Goal: Ask a question

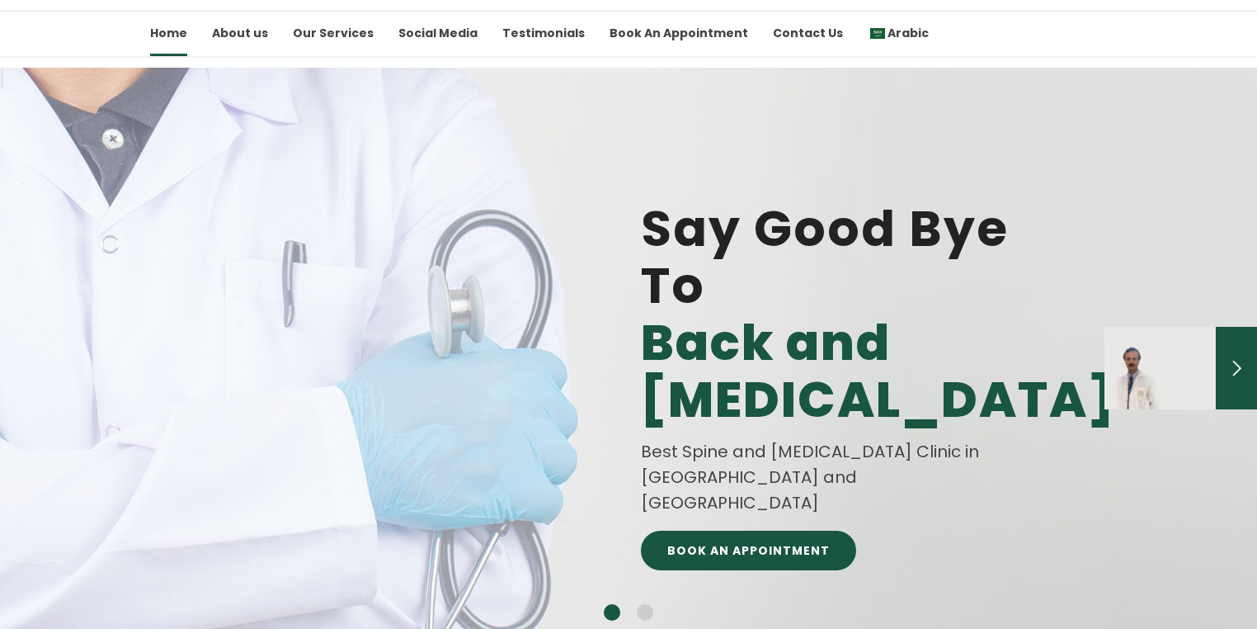
scroll to position [132, 0]
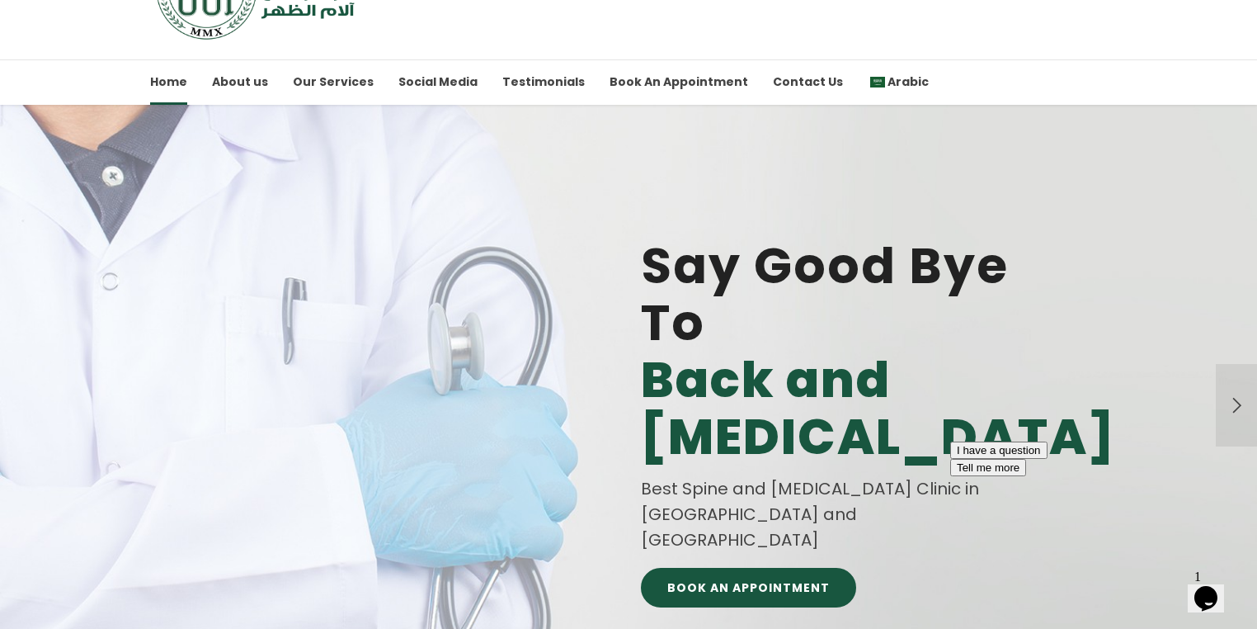
scroll to position [198, 0]
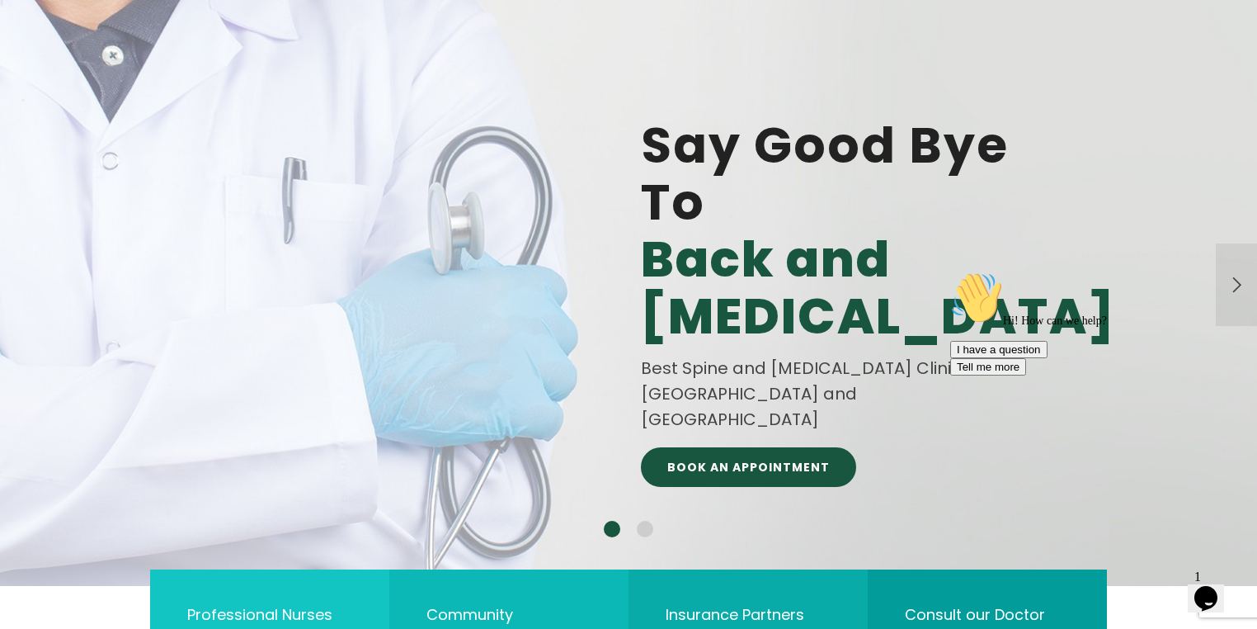
click at [1216, 586] on icon "Chat widget" at bounding box center [1206, 598] width 23 height 25
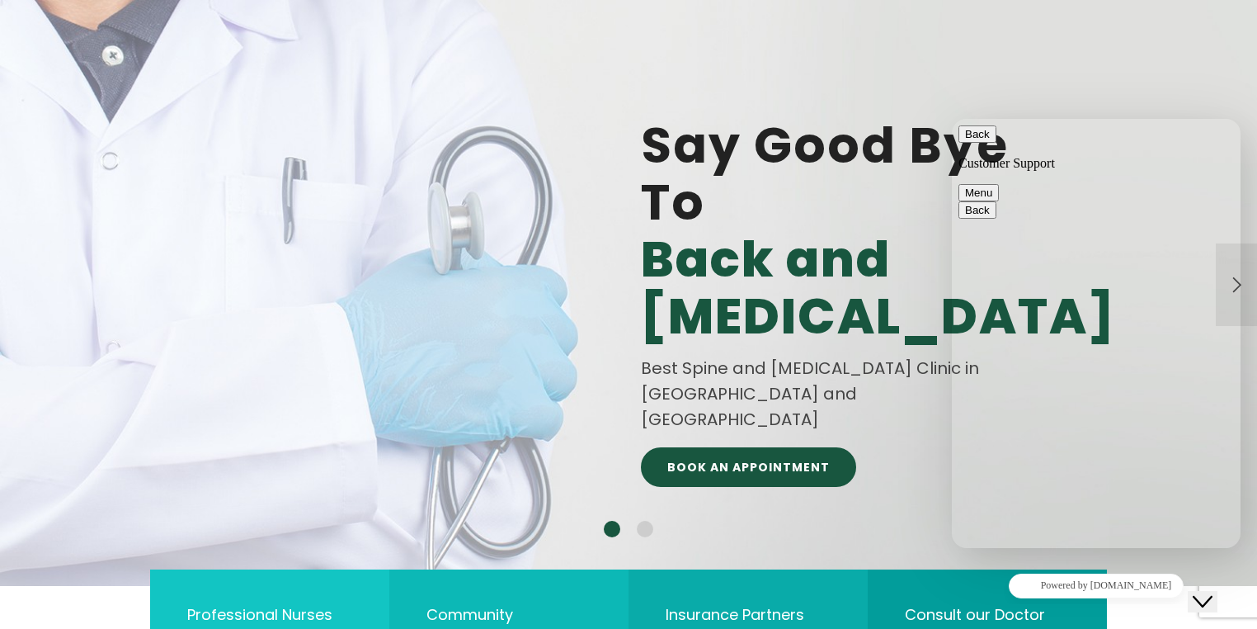
type textarea "عندى الم ظهر"
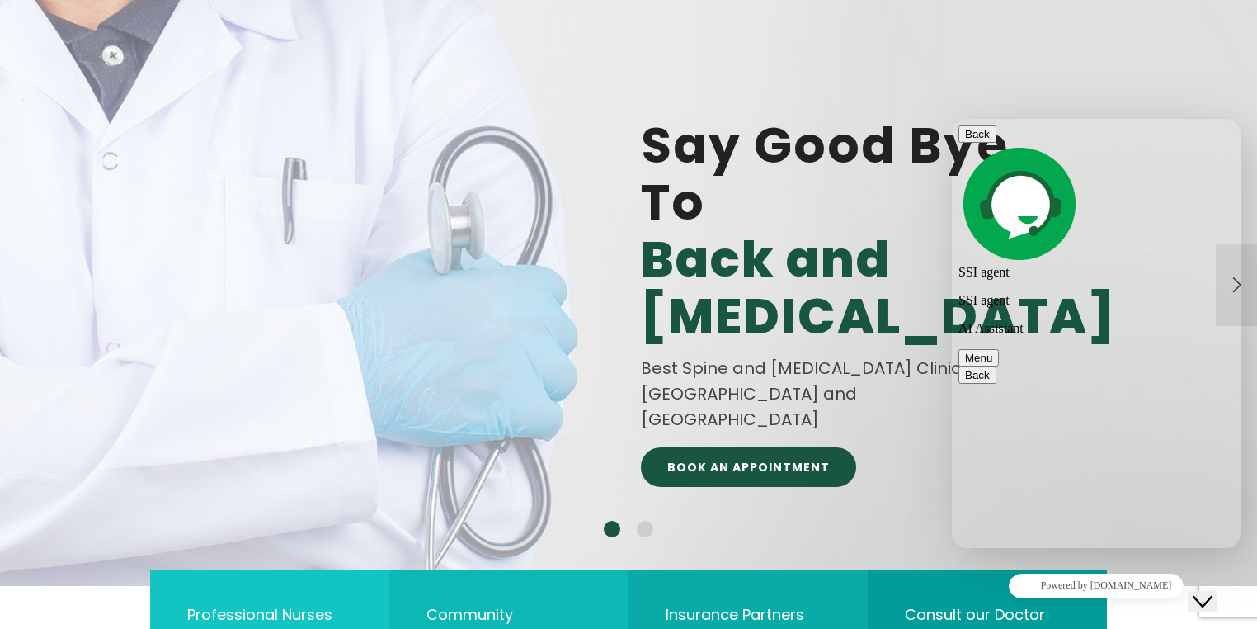
type textarea "اسم الطبيب"
type textarea "كيف احجز"
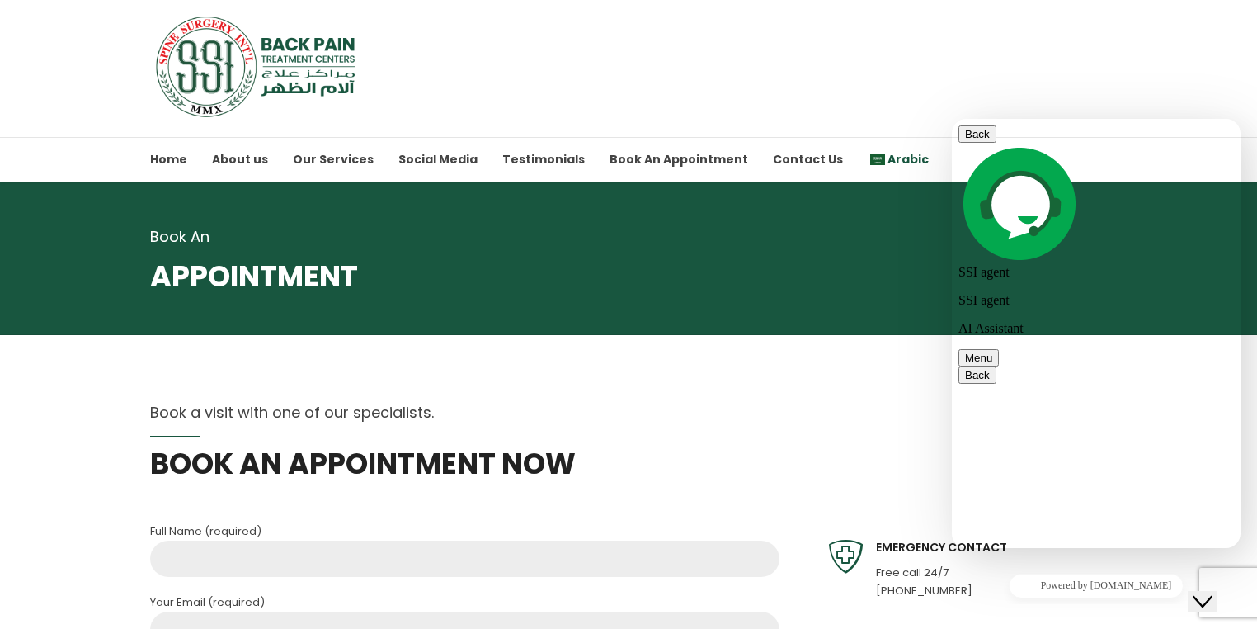
click at [888, 154] on span "Arabic" at bounding box center [908, 159] width 41 height 16
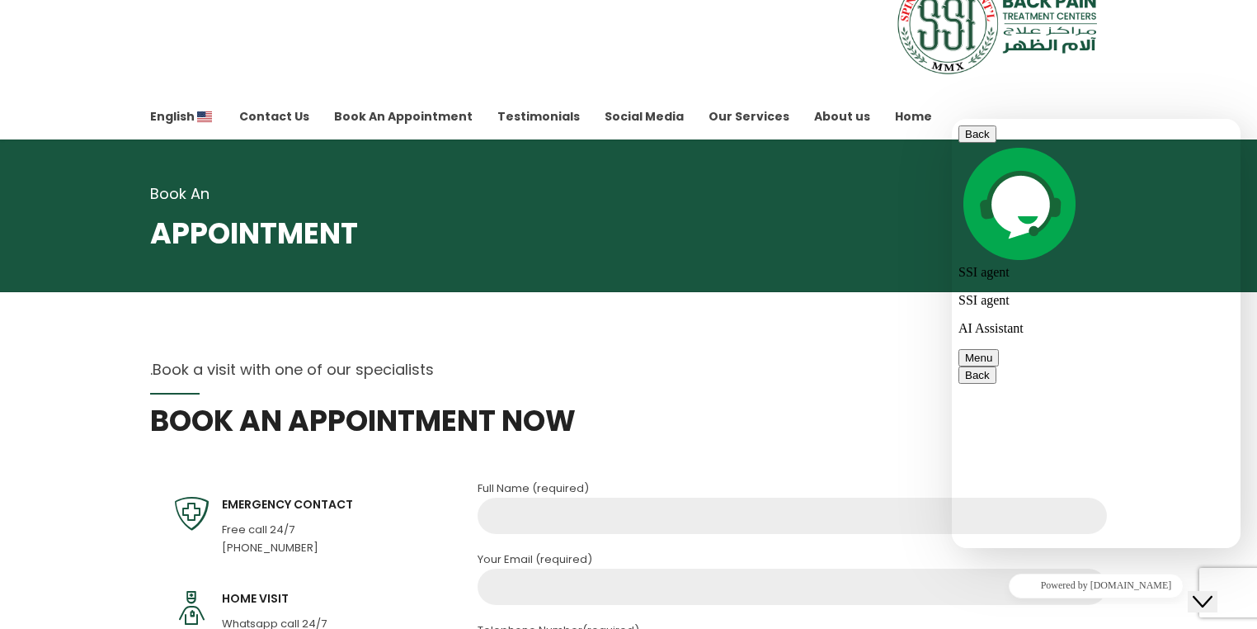
scroll to position [66, 0]
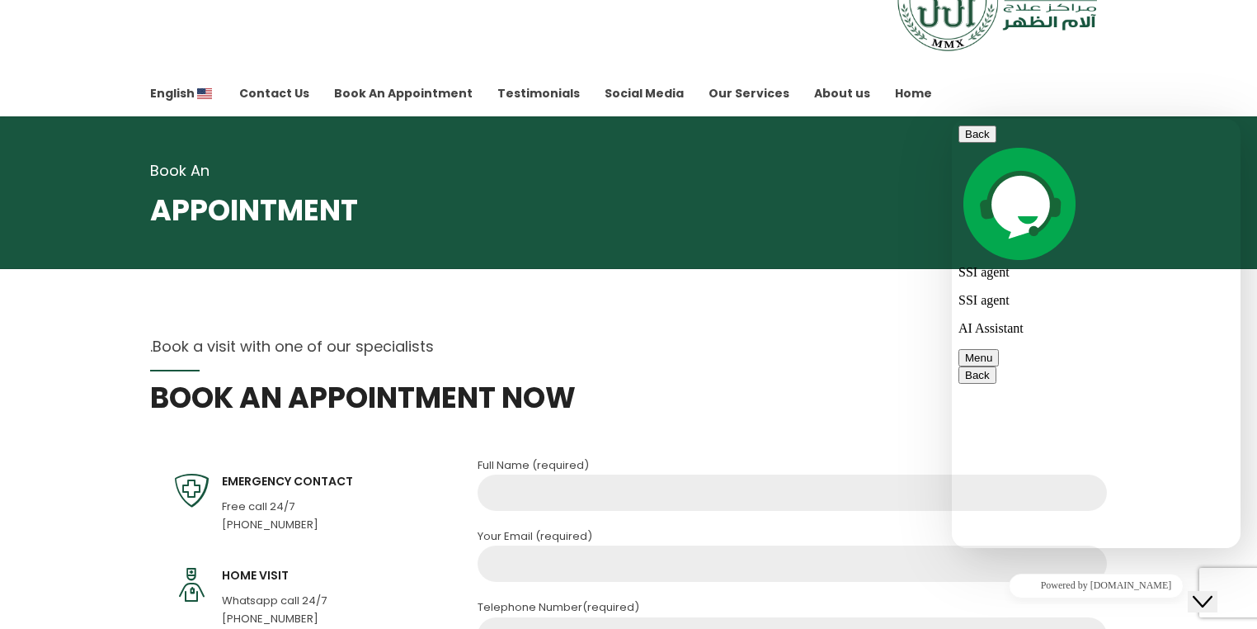
click at [999, 349] on button "Menu" at bounding box center [979, 357] width 40 height 17
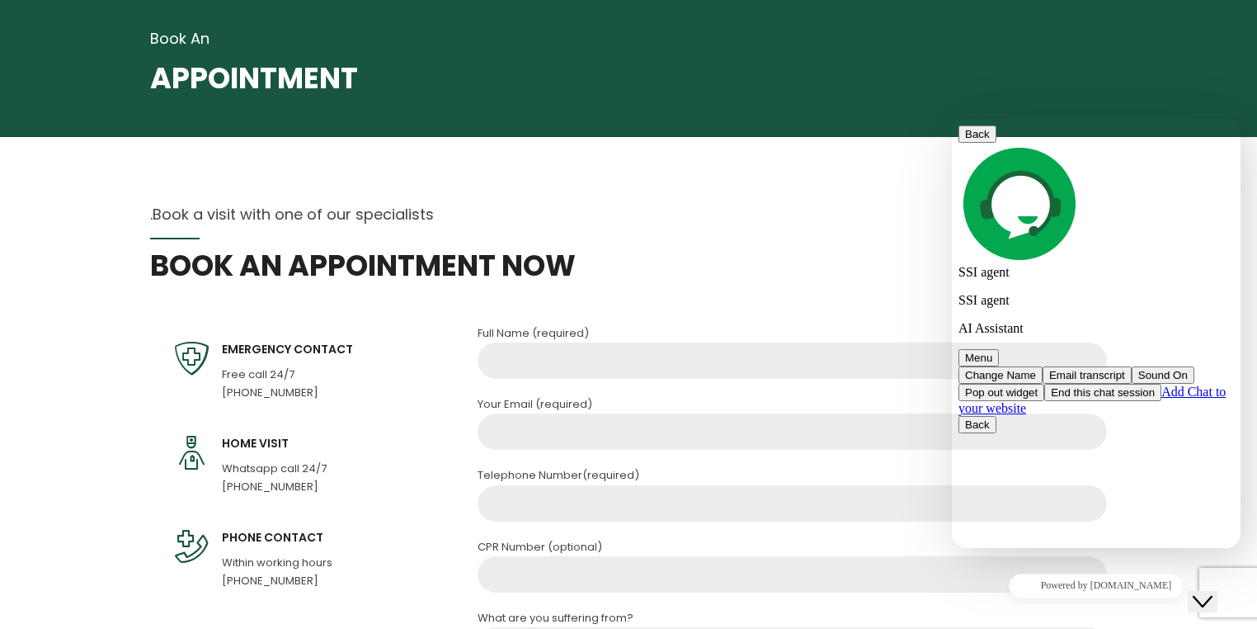
scroll to position [264, 0]
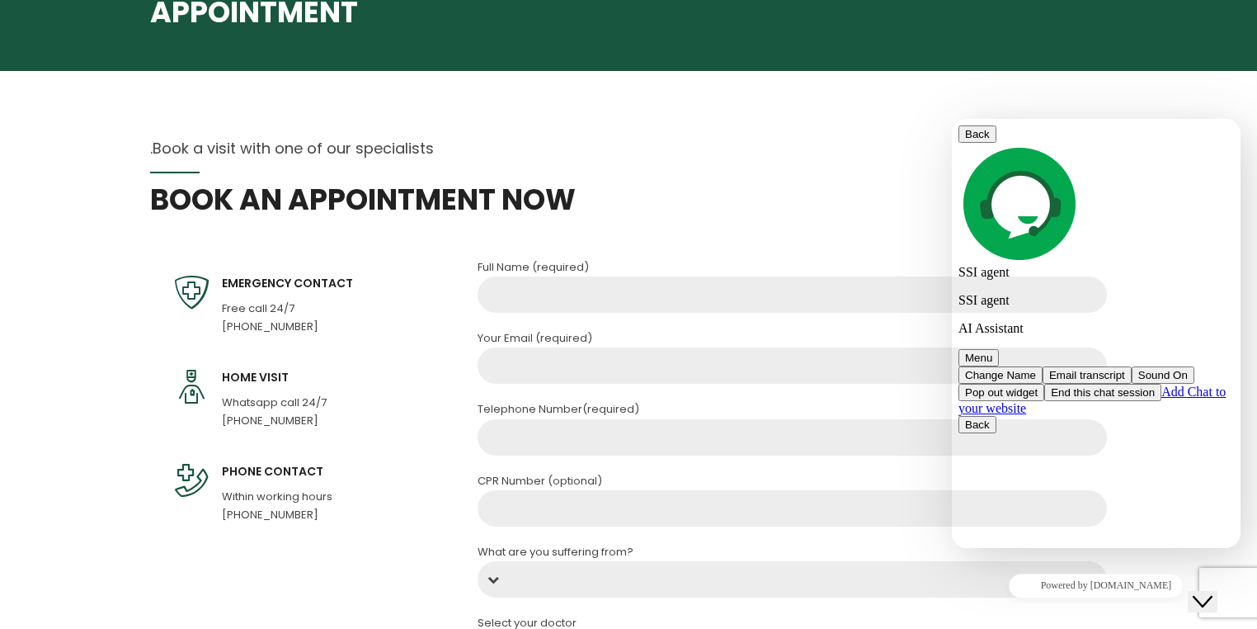
click at [134, 230] on section "Book a visit with one of our specialists. BOOK AN APPOINTMENT NOW Full Name (re…" at bounding box center [628, 595] width 1257 height 1049
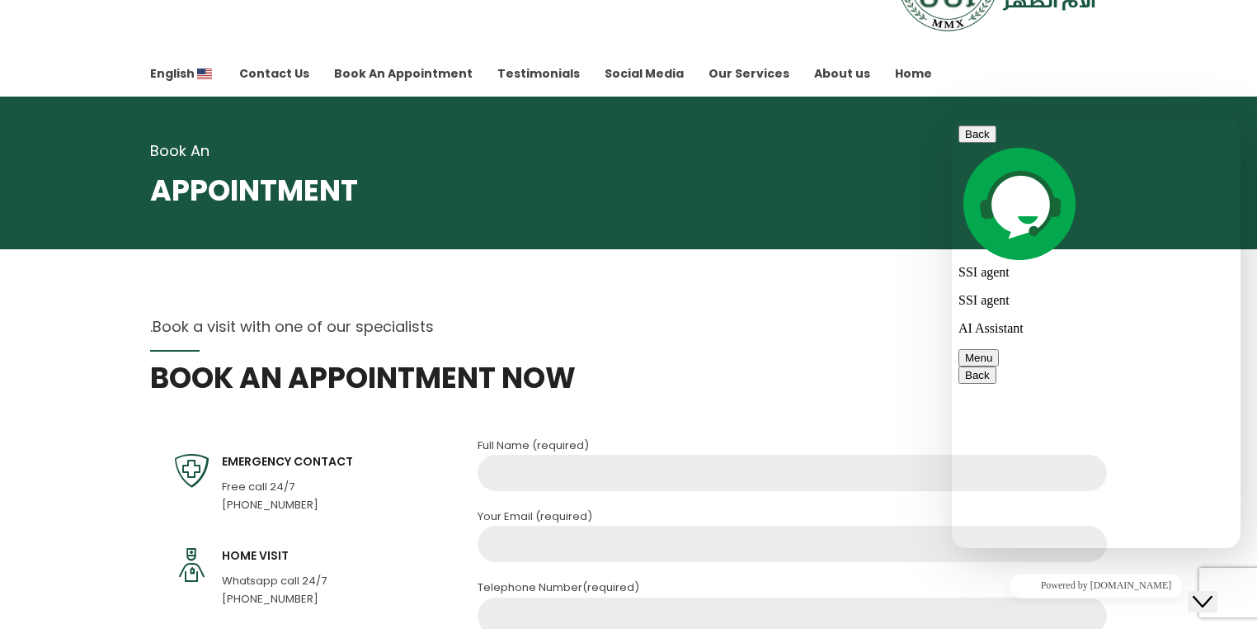
scroll to position [0, 0]
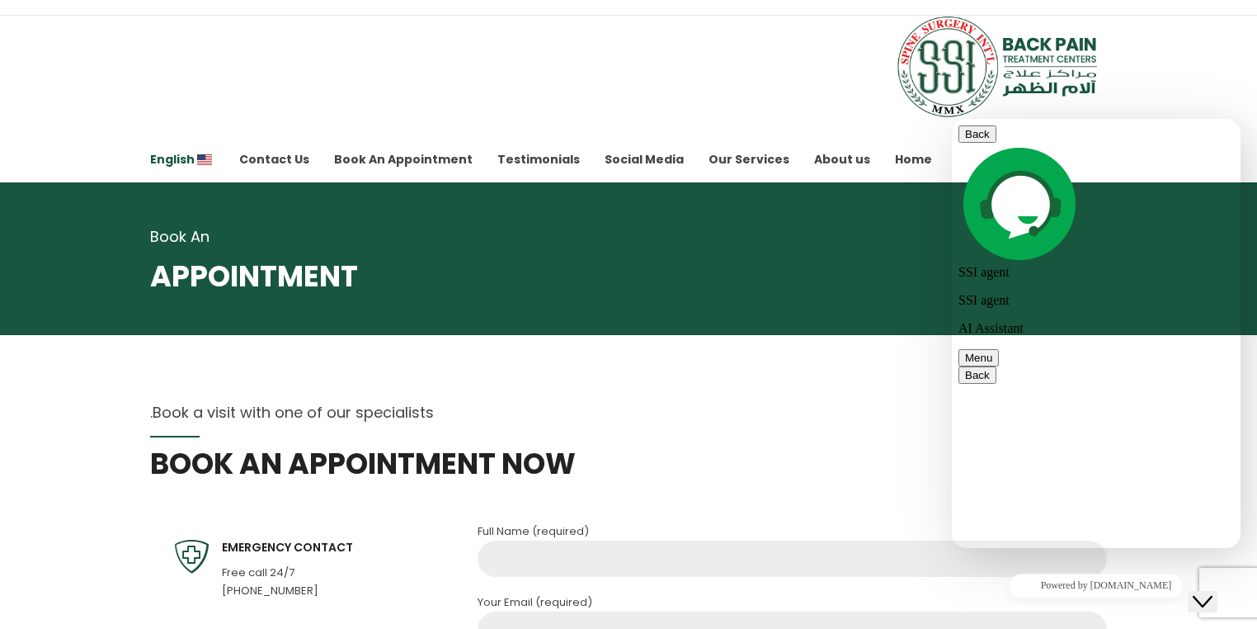
click at [178, 158] on span "English" at bounding box center [172, 159] width 45 height 16
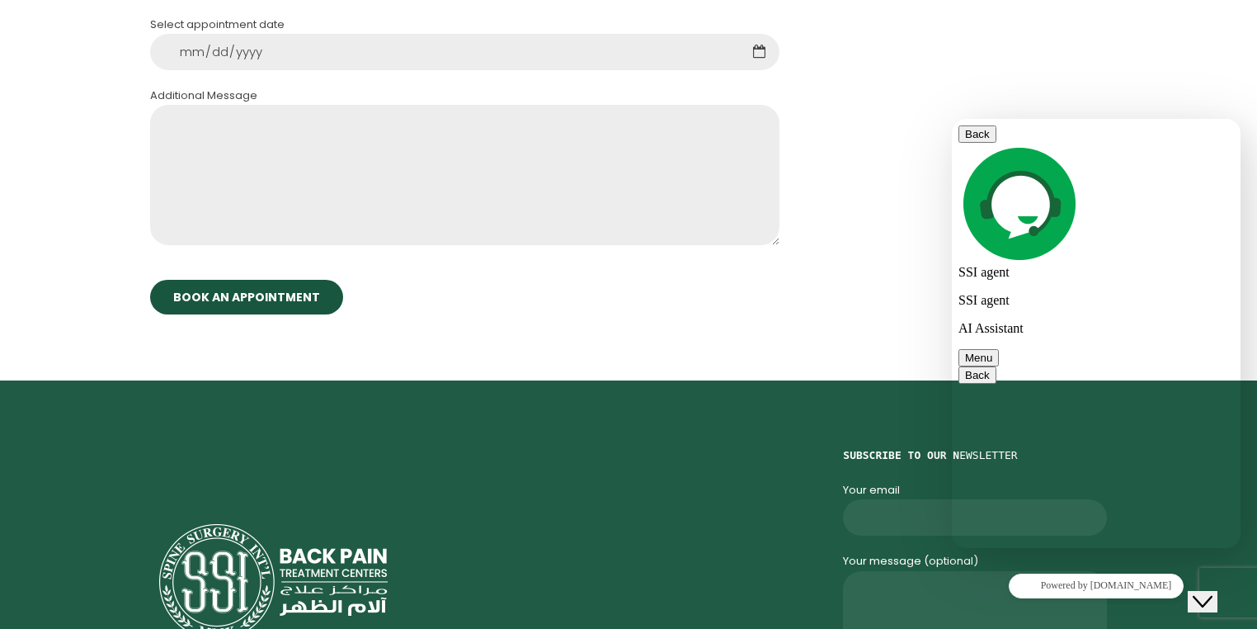
scroll to position [990, 0]
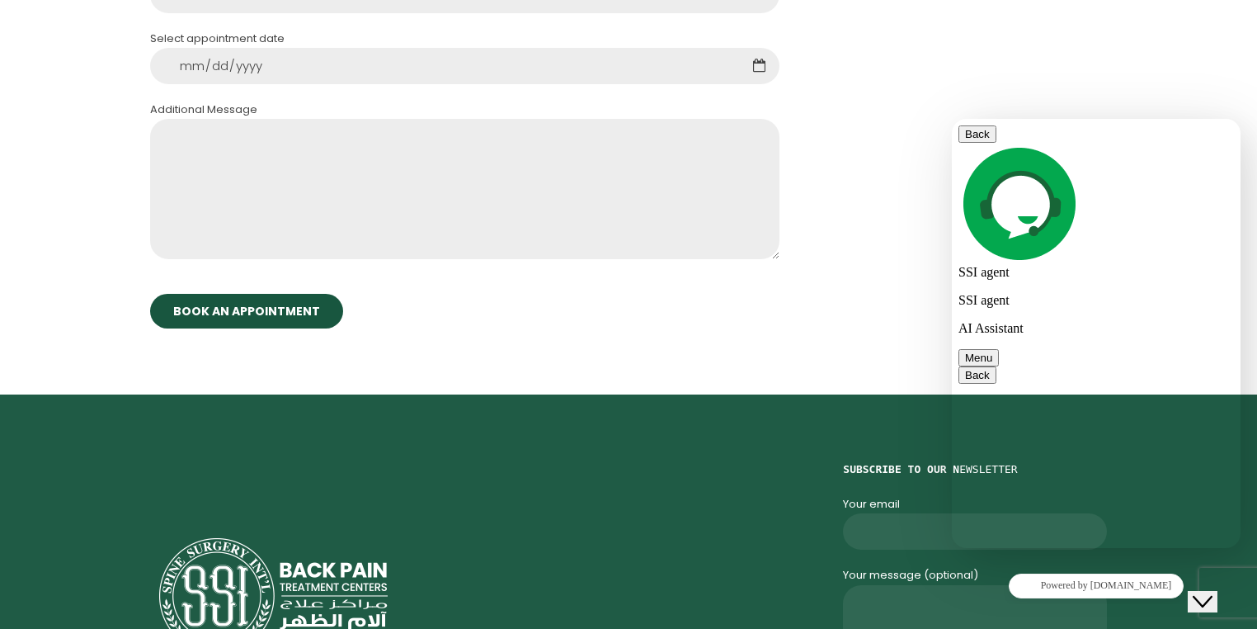
click at [969, 143] on button "Back" at bounding box center [978, 133] width 38 height 17
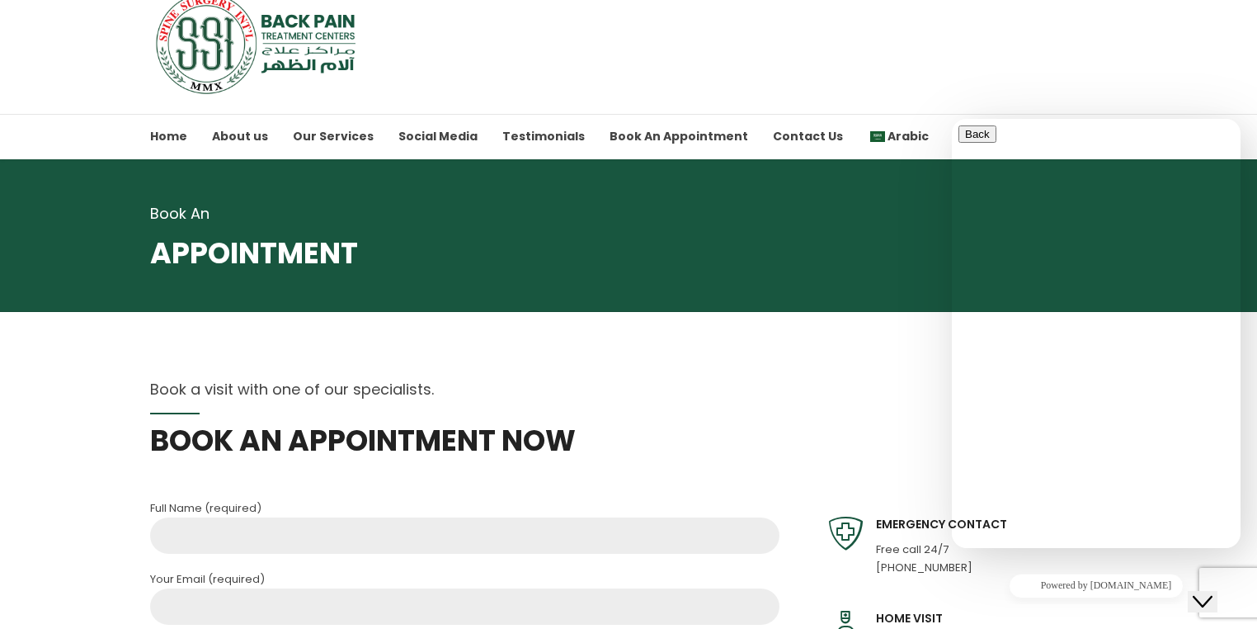
scroll to position [0, 0]
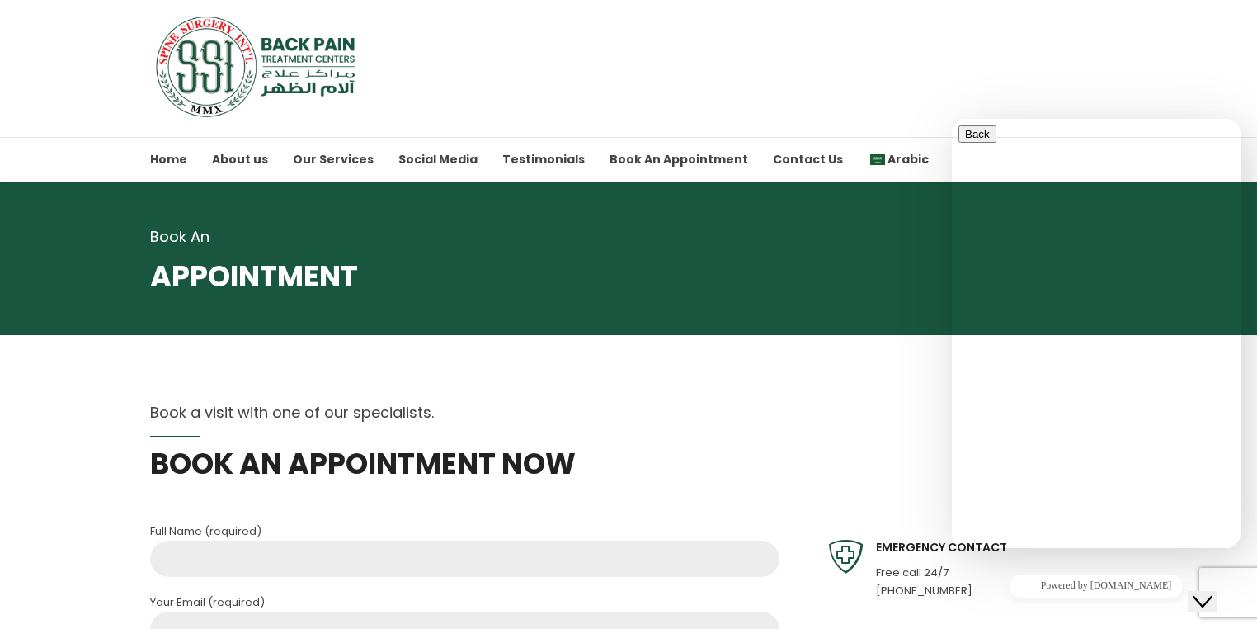
click at [262, 82] on img at bounding box center [257, 66] width 215 height 103
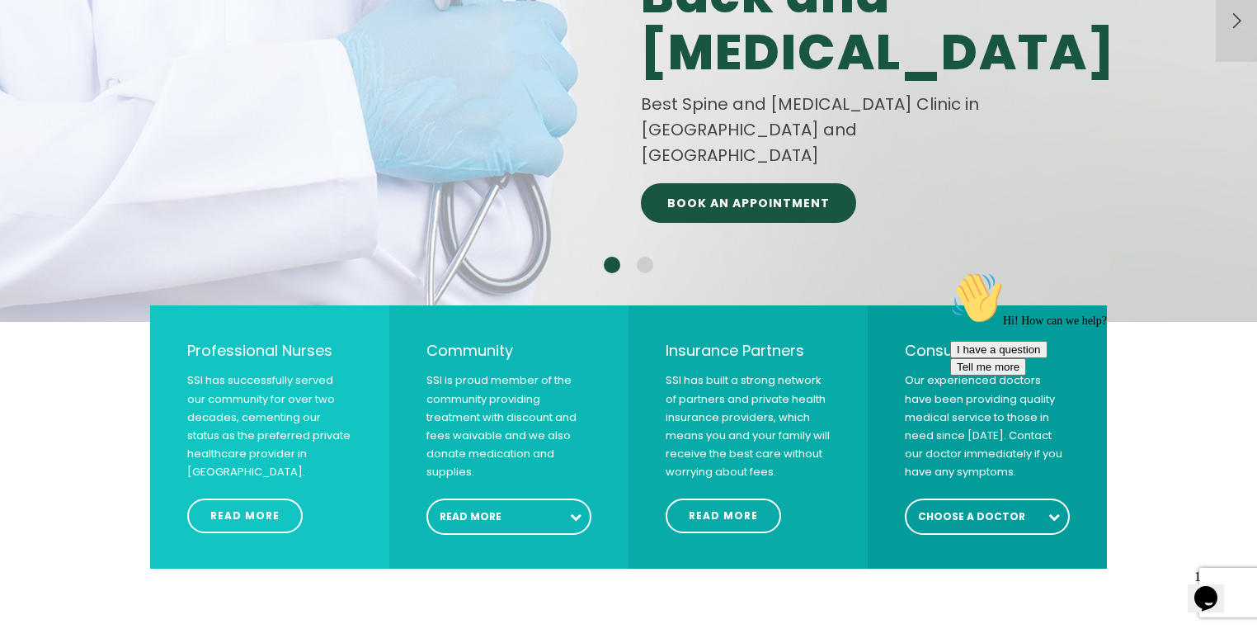
drag, startPoint x: 1247, startPoint y: 620, endPoint x: 1214, endPoint y: 583, distance: 49.7
click at [1214, 586] on icon "Chat widget" at bounding box center [1206, 598] width 23 height 25
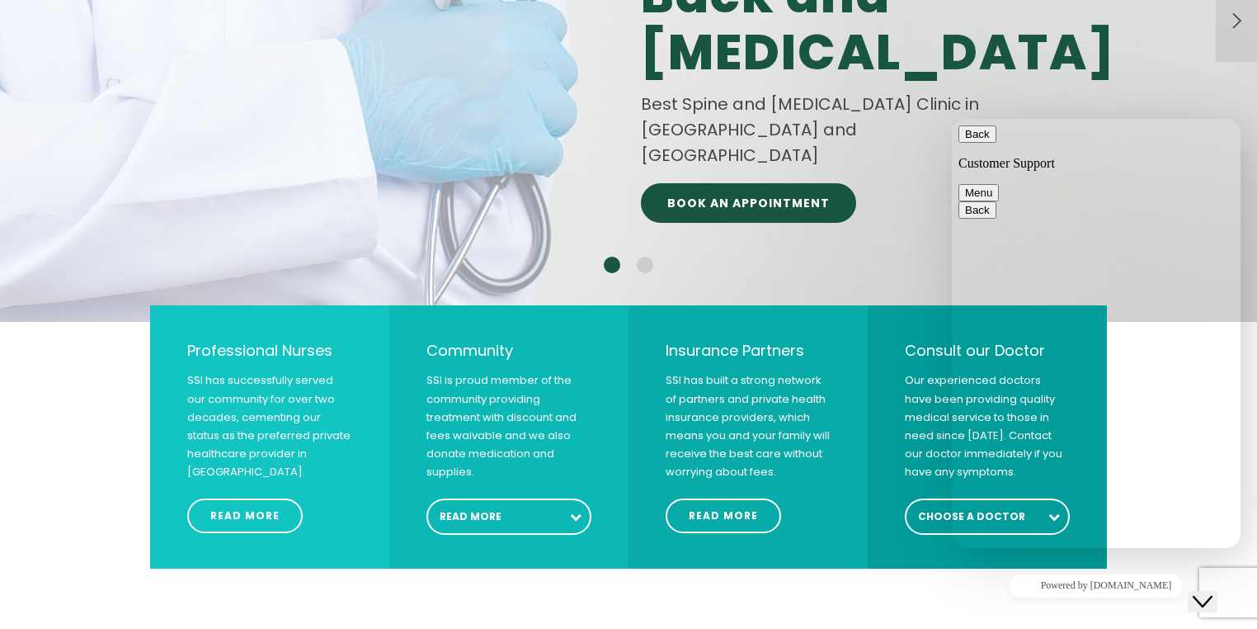
click at [885, 290] on div at bounding box center [833, 307] width 384 height 34
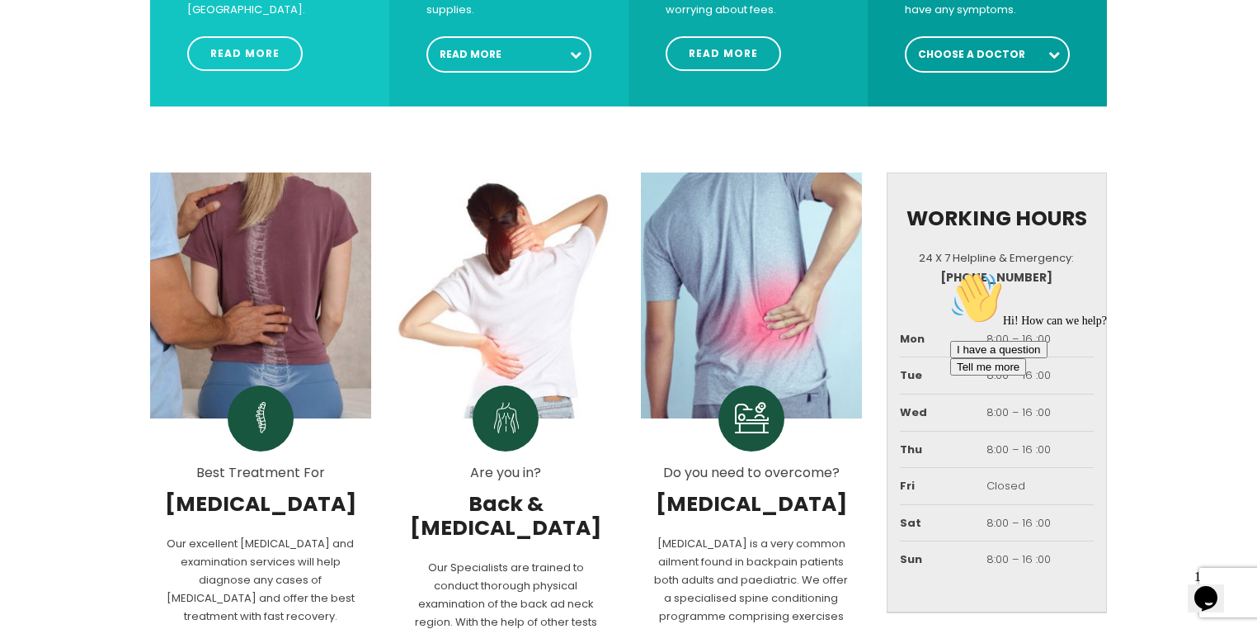
scroll to position [1122, 0]
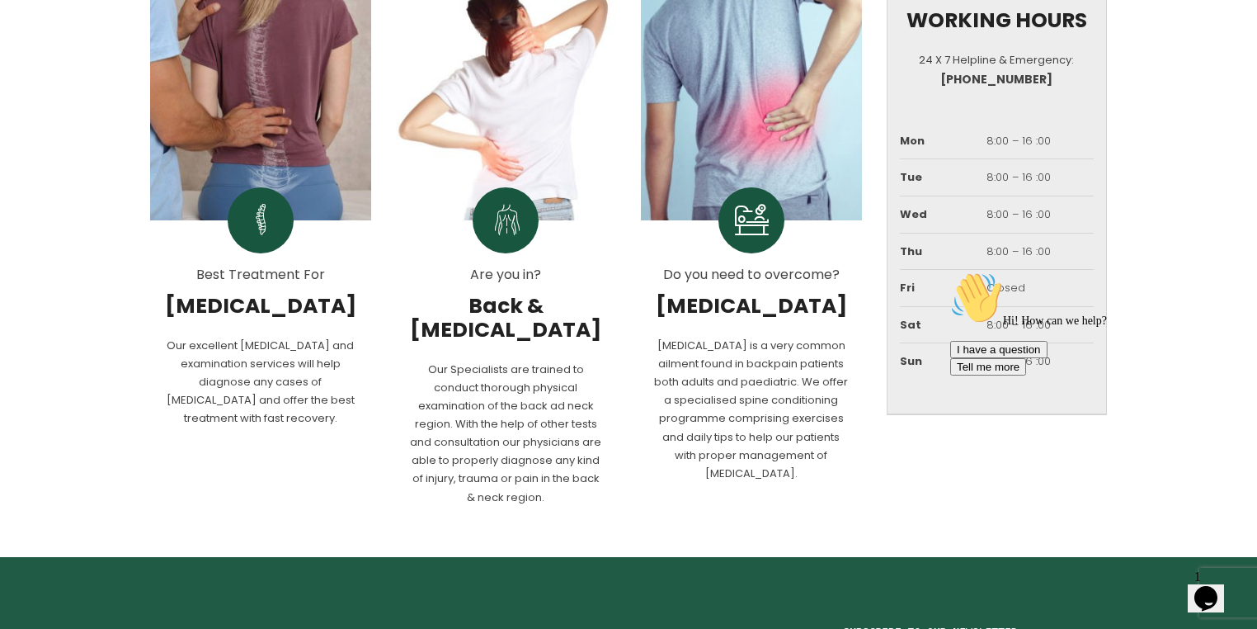
click at [1204, 586] on icon "Chat widget" at bounding box center [1206, 598] width 23 height 25
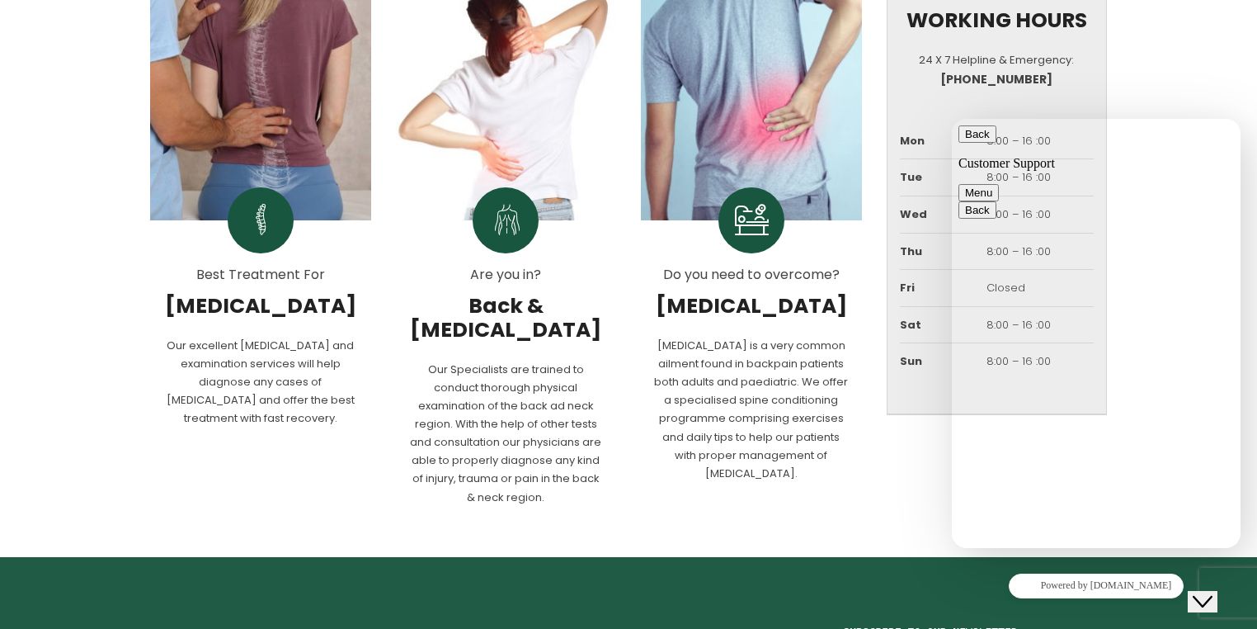
click at [999, 184] on button "Menu" at bounding box center [979, 192] width 40 height 17
click at [1138, 216] on div "Sound On" at bounding box center [1162, 210] width 49 height 12
click at [999, 184] on button "Menu" at bounding box center [979, 192] width 40 height 17
click at [1132, 219] on button "Sound Off" at bounding box center [1163, 209] width 63 height 17
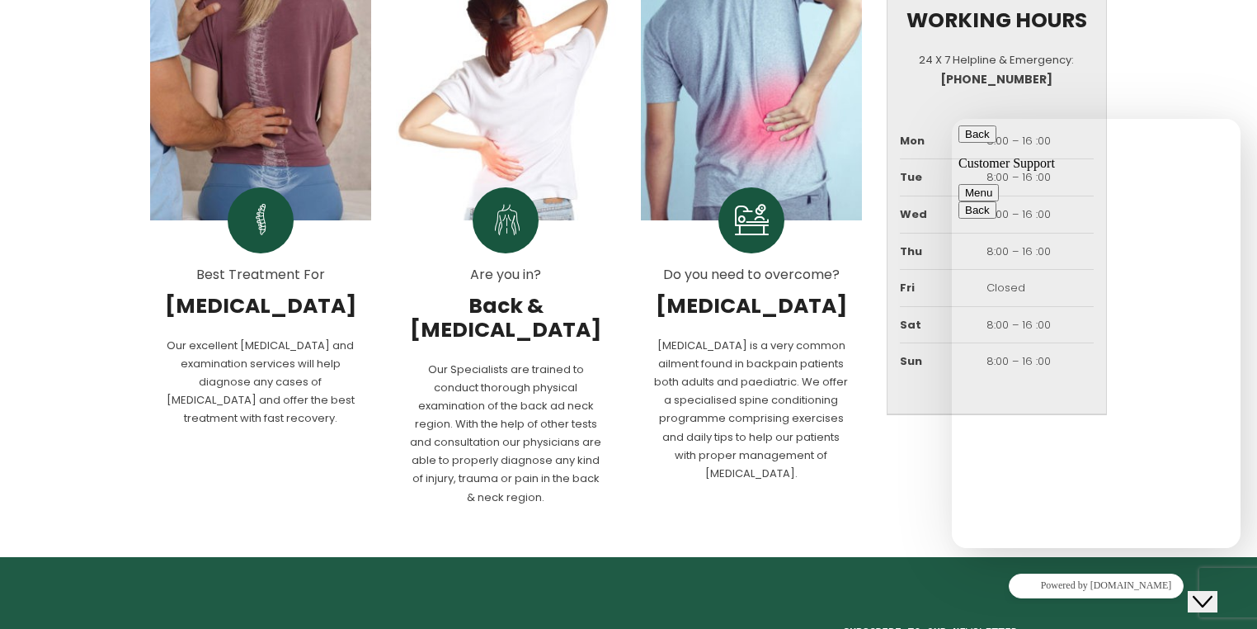
type textarea "gert"
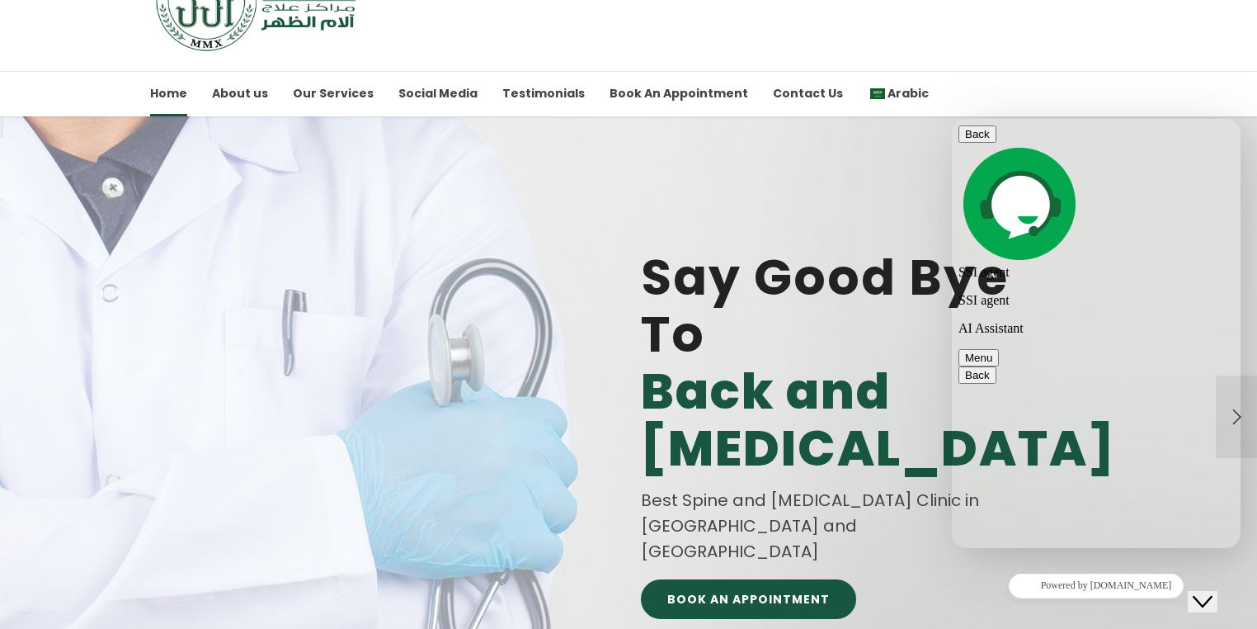
scroll to position [0, 0]
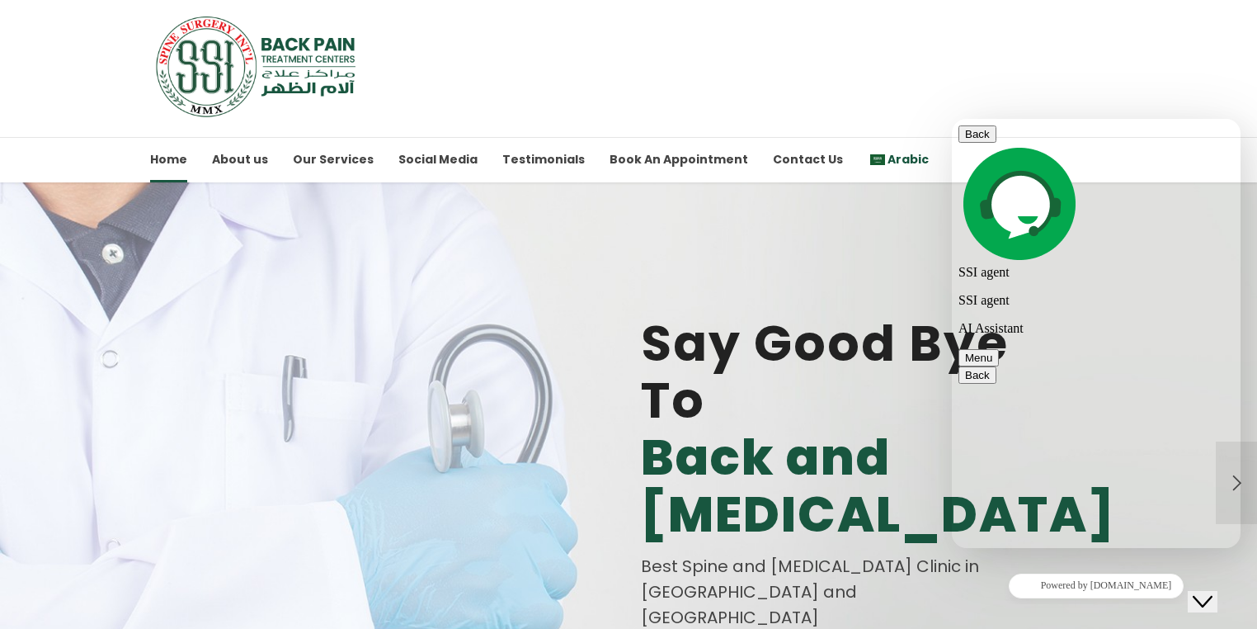
click at [870, 156] on img at bounding box center [877, 160] width 15 height 12
click at [888, 152] on span "Arabic" at bounding box center [908, 159] width 41 height 16
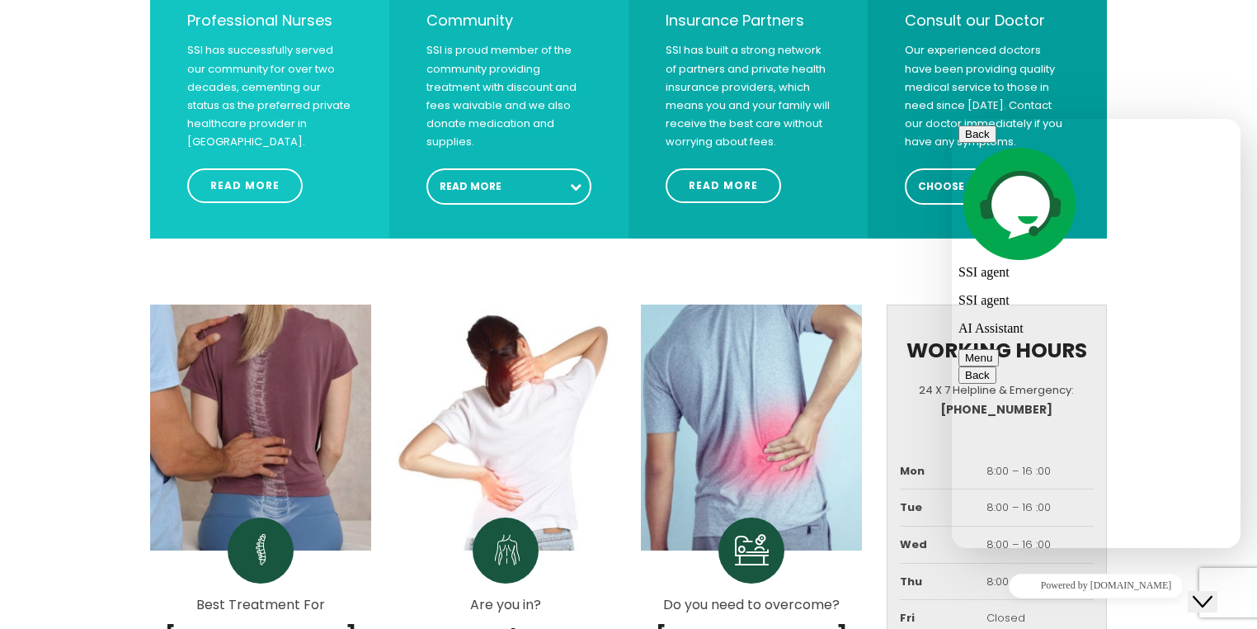
scroll to position [774, 0]
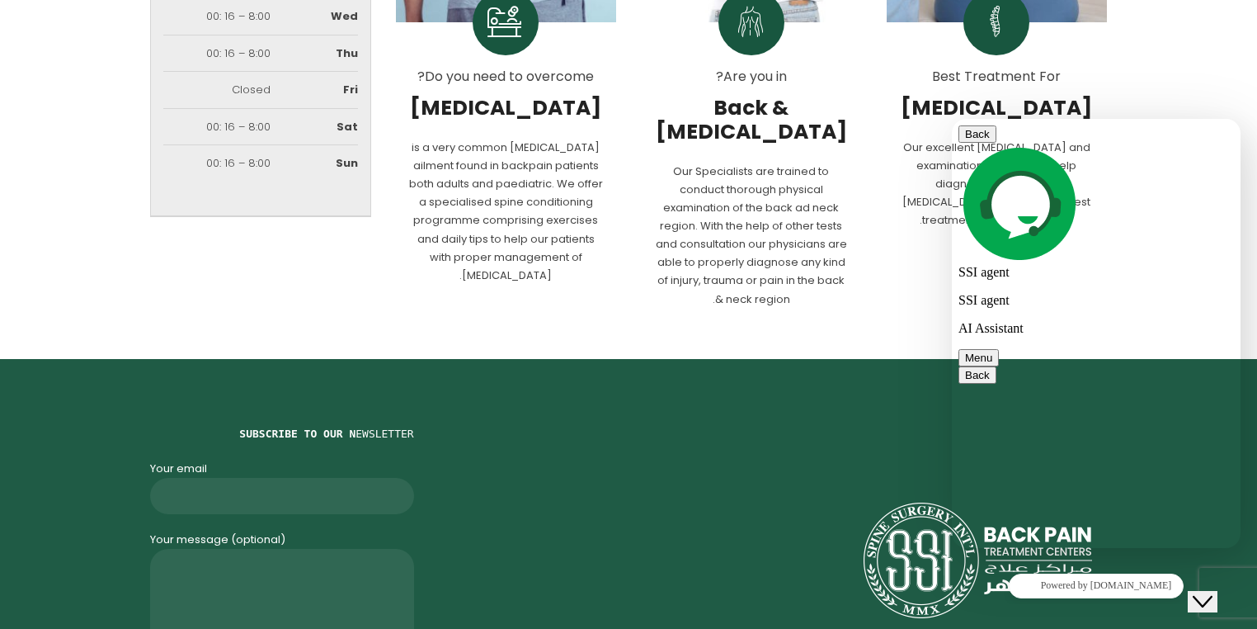
scroll to position [1495, 0]
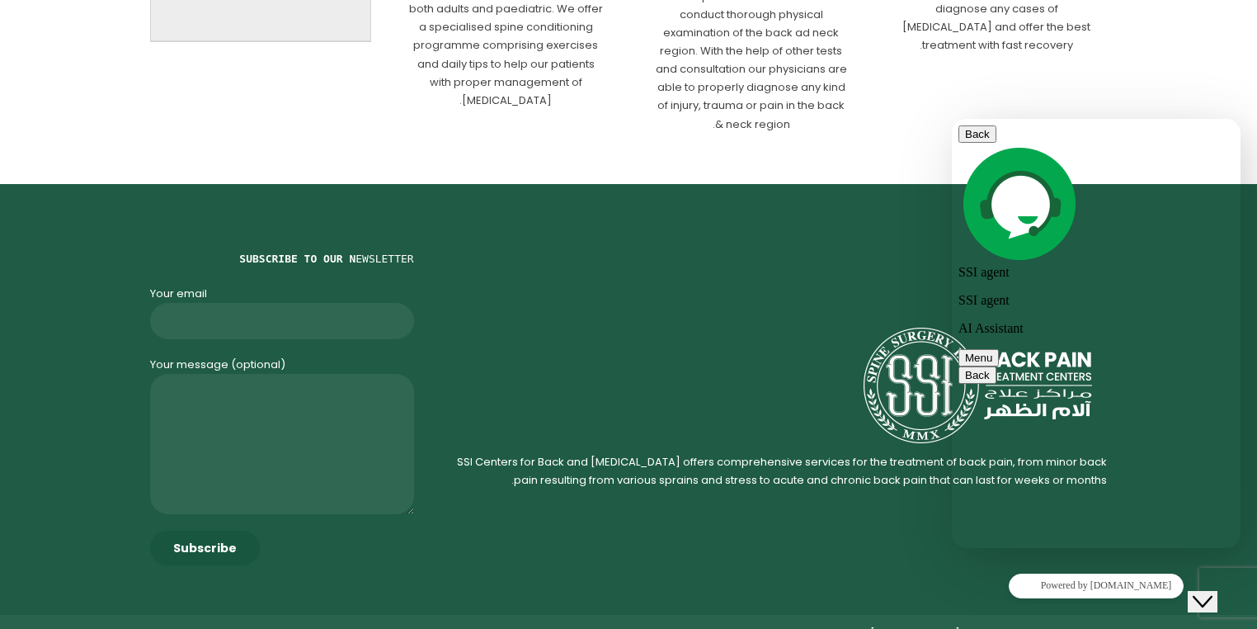
type textarea "lvpf"
